Goal: Navigation & Orientation: Find specific page/section

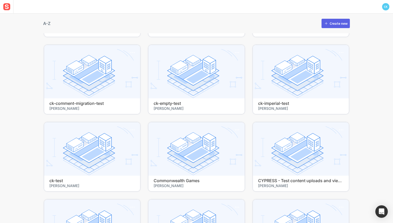
scroll to position [144, 0]
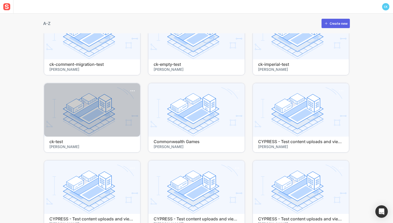
click at [62, 142] on h4 "ck-test" at bounding box center [92, 141] width 86 height 5
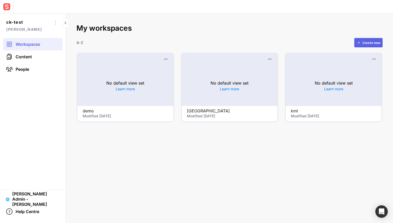
click at [193, 108] on div "edenbridge Modified [DATE]" at bounding box center [230, 114] width 96 height 16
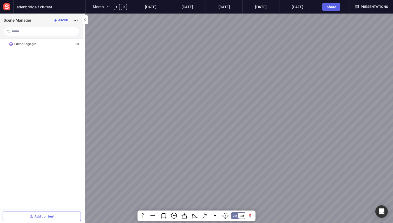
drag, startPoint x: 184, startPoint y: 63, endPoint x: 223, endPoint y: 151, distance: 96.3
click at [223, 150] on div at bounding box center [196, 111] width 393 height 223
drag, startPoint x: 221, startPoint y: 96, endPoint x: 172, endPoint y: 138, distance: 64.4
click at [172, 138] on div at bounding box center [196, 111] width 393 height 223
drag, startPoint x: 177, startPoint y: 116, endPoint x: 195, endPoint y: 118, distance: 18.8
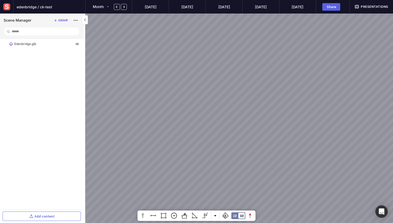
click at [195, 118] on div at bounding box center [196, 111] width 393 height 223
